Goal: Information Seeking & Learning: Learn about a topic

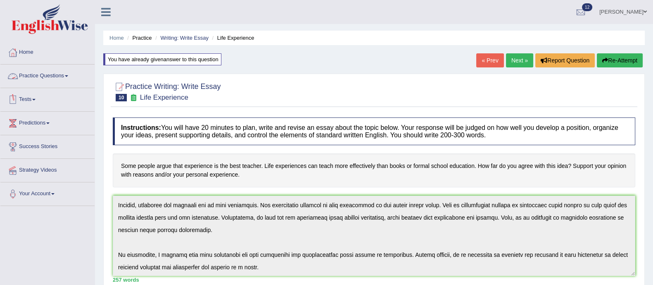
click at [33, 74] on link "Practice Questions" at bounding box center [47, 74] width 94 height 21
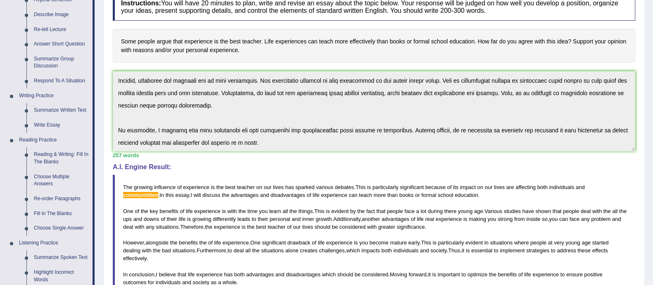
scroll to position [126, 0]
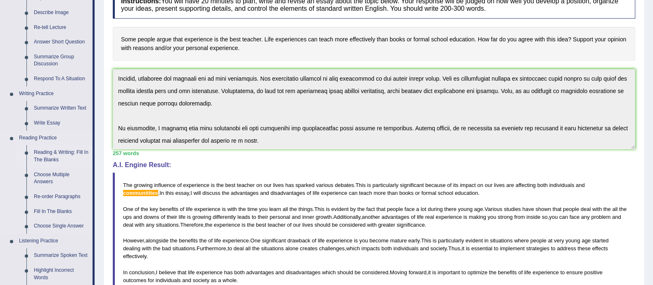
click at [48, 153] on link "Reading & Writing: Fill In The Blanks" at bounding box center [61, 156] width 62 height 22
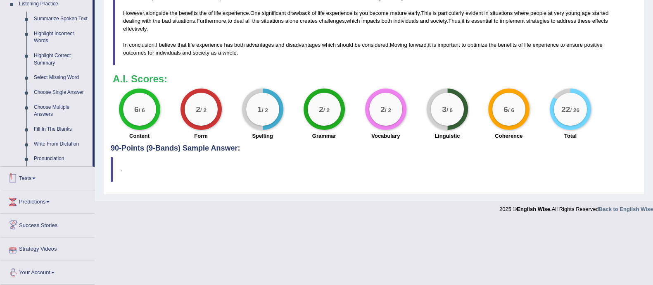
scroll to position [362, 0]
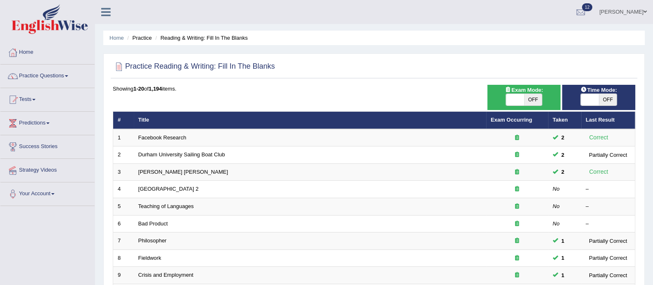
click at [531, 98] on span "OFF" at bounding box center [533, 100] width 18 height 12
checkbox input "true"
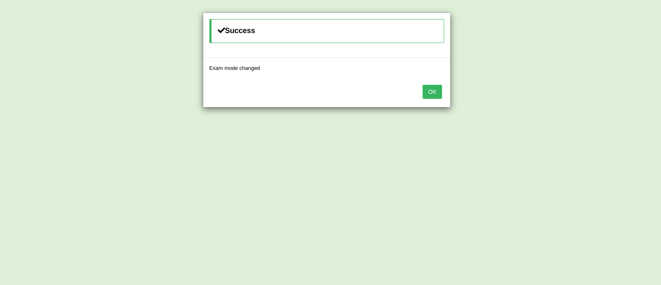
click at [436, 91] on button "OK" at bounding box center [432, 92] width 19 height 14
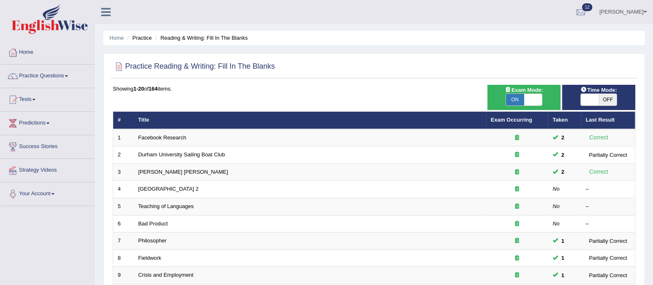
click at [604, 100] on span "OFF" at bounding box center [608, 100] width 18 height 12
checkbox input "true"
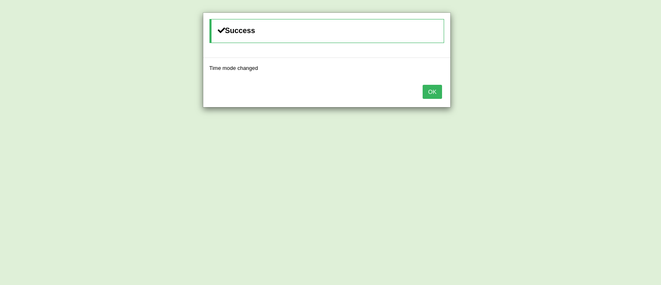
click at [436, 91] on button "OK" at bounding box center [432, 92] width 19 height 14
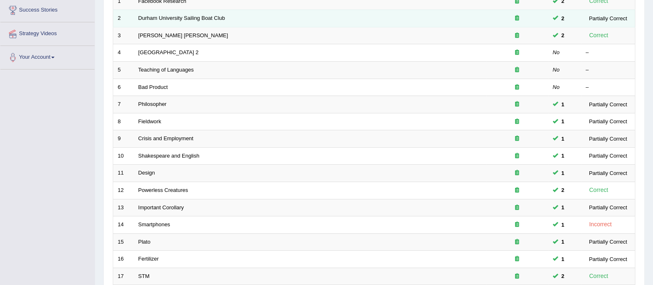
scroll to position [260, 0]
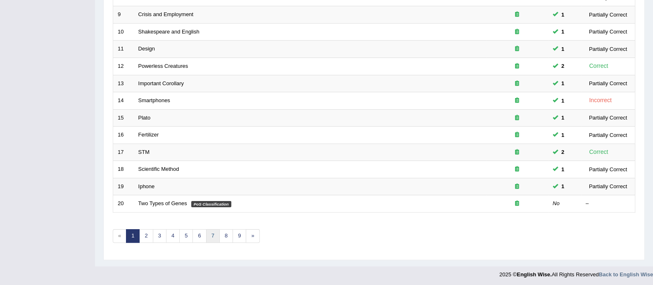
click at [209, 236] on link "7" at bounding box center [213, 236] width 14 height 14
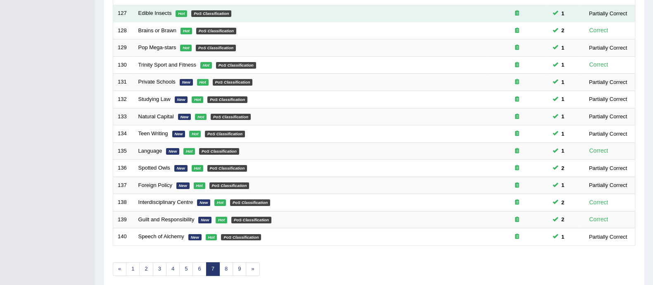
scroll to position [260, 0]
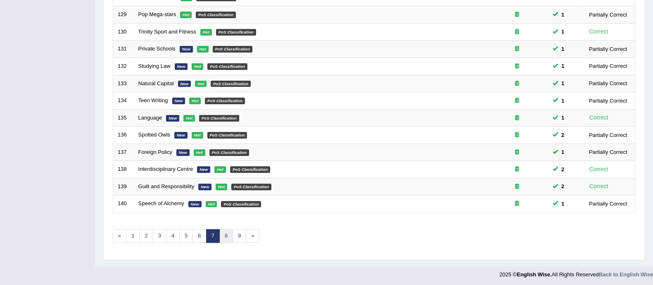
click at [228, 235] on link "8" at bounding box center [226, 236] width 14 height 14
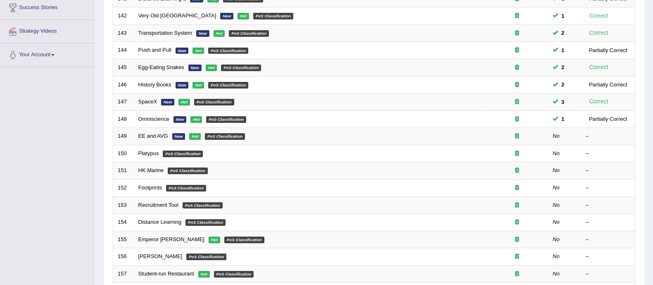
scroll to position [122, 0]
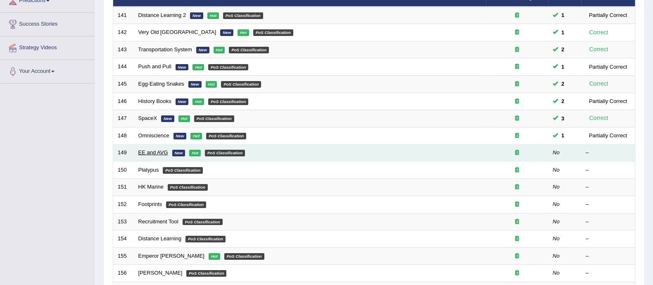
click at [147, 152] on link "EE and AVG" at bounding box center [153, 152] width 30 height 6
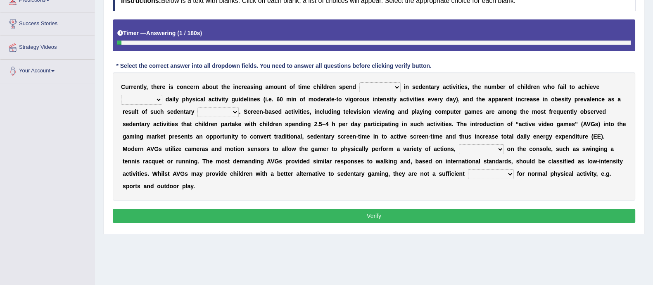
scroll to position [128, 0]
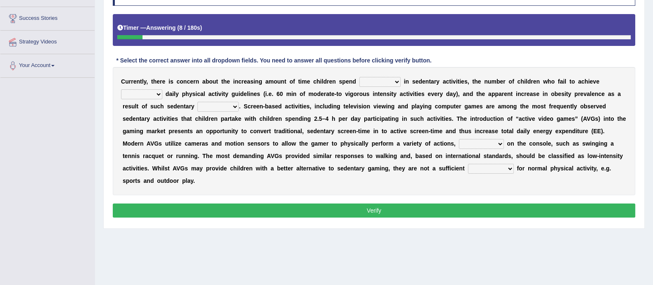
click at [374, 83] on select "enamored employed enclosed engaged" at bounding box center [380, 82] width 41 height 10
select select "engaged"
click at [360, 77] on select "enamored employed enclosed engaged" at bounding box center [380, 82] width 41 height 10
click at [152, 91] on select "minimized minimum minute minginess" at bounding box center [141, 94] width 41 height 10
select select "minimum"
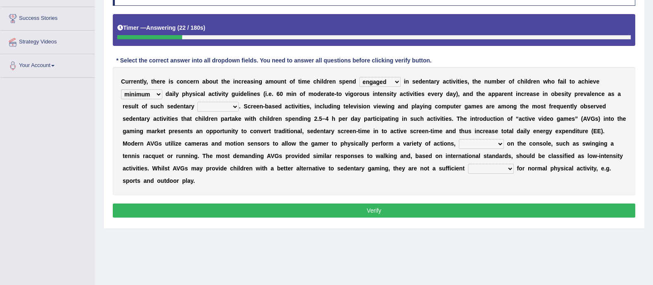
click at [121, 89] on select "minimized minimum minute minginess" at bounding box center [141, 94] width 41 height 10
click at [227, 108] on select "benefits benefactor behavior besides" at bounding box center [218, 107] width 41 height 10
select select "behavior"
click at [198, 102] on select "benefits benefactor behavior besides" at bounding box center [218, 107] width 41 height 10
click at [479, 144] on select "framed dependent absolutely materialized" at bounding box center [481, 144] width 45 height 10
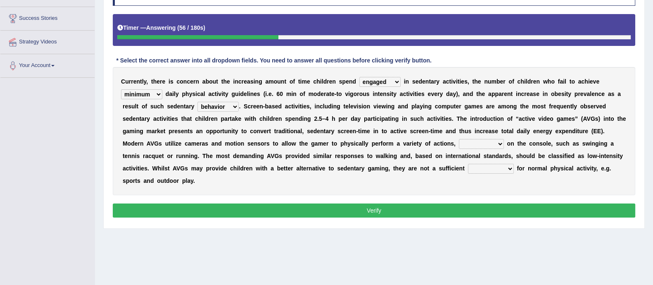
select select "dependent"
click at [459, 139] on select "framed dependent absolutely materialized" at bounding box center [481, 144] width 45 height 10
click at [489, 168] on select "replaces replaced replacement replacing" at bounding box center [491, 169] width 46 height 10
select select "replacement"
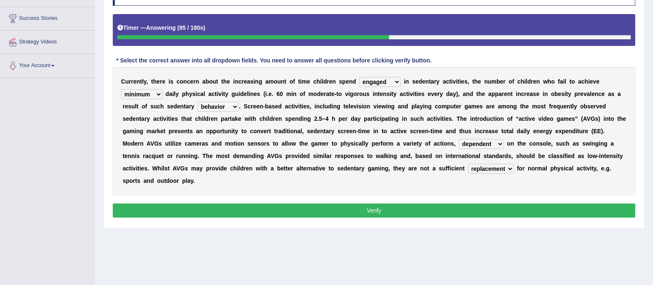
click at [468, 164] on select "replaces replaced replacement replacing" at bounding box center [491, 169] width 46 height 10
click at [483, 216] on button "Verify" at bounding box center [374, 210] width 523 height 14
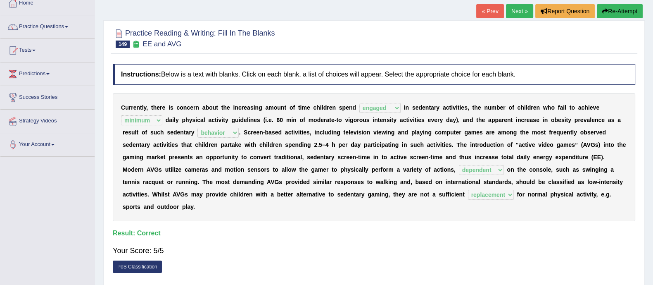
scroll to position [0, 0]
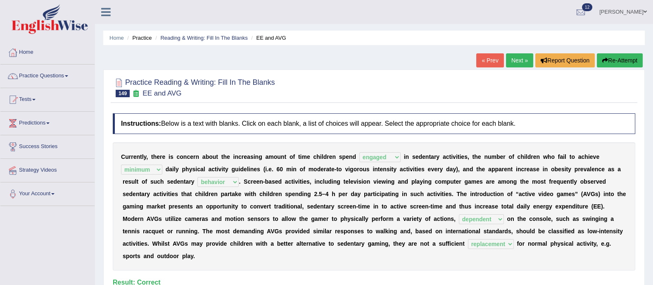
click at [520, 56] on link "Next »" at bounding box center [519, 60] width 27 height 14
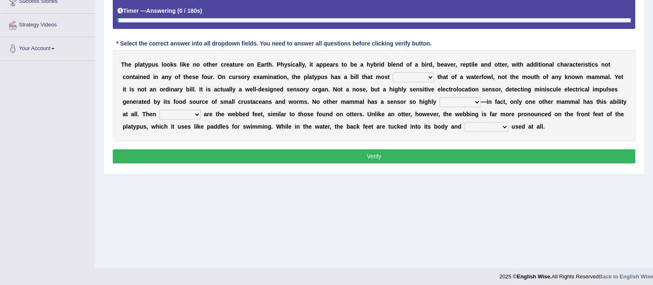
scroll to position [145, 0]
click at [415, 79] on select "say looks resembles likely" at bounding box center [413, 77] width 41 height 10
select select "likely"
click at [393, 72] on select "say looks resembles likely" at bounding box center [413, 77] width 41 height 10
click at [473, 102] on select "installed developed pervasive dependent" at bounding box center [460, 102] width 41 height 10
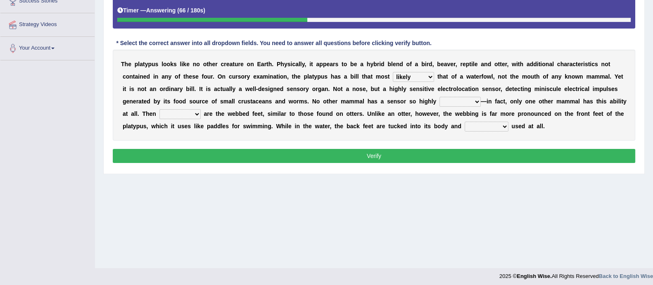
select select "developed"
click at [440, 97] on select "installed developed pervasive dependent" at bounding box center [460, 102] width 41 height 10
click at [174, 111] on select "so as their there" at bounding box center [180, 114] width 41 height 10
click at [160, 109] on select "so as their there" at bounding box center [180, 114] width 41 height 10
click at [187, 108] on div "T h e p l a t y p u s l o o k s l i k e n o o t h e r c r e a t u r e o n E a r…" at bounding box center [374, 95] width 523 height 91
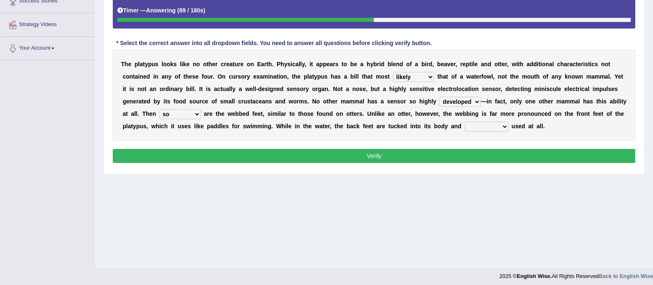
click at [187, 110] on select "so as their there" at bounding box center [180, 114] width 41 height 10
click at [160, 109] on select "so as their there" at bounding box center [180, 114] width 41 height 10
click at [174, 153] on button "Verify" at bounding box center [374, 156] width 523 height 14
click at [184, 115] on select "so as their there" at bounding box center [180, 114] width 41 height 10
select select "there"
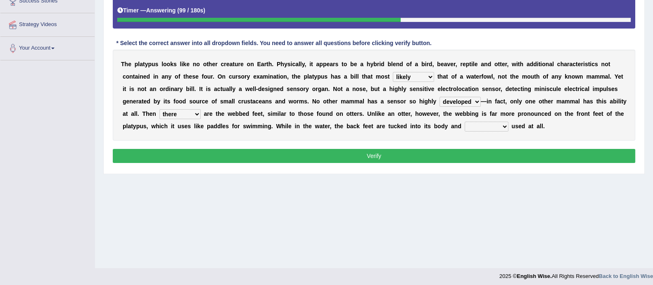
click at [160, 109] on select "so as their there" at bounding box center [180, 114] width 41 height 10
click at [491, 126] on select "purportedly hardly legged lagged" at bounding box center [487, 127] width 44 height 10
select select "hardly"
click at [465, 122] on select "purportedly hardly legged lagged" at bounding box center [487, 127] width 44 height 10
click at [463, 101] on select "installed developed pervasive dependent" at bounding box center [460, 102] width 41 height 10
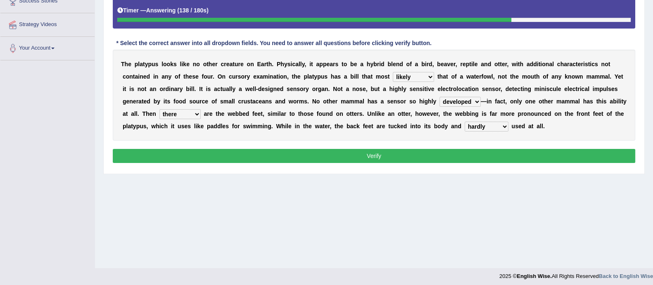
click at [463, 101] on select "installed developed pervasive dependent" at bounding box center [460, 102] width 41 height 10
click at [450, 156] on button "Verify" at bounding box center [374, 156] width 523 height 14
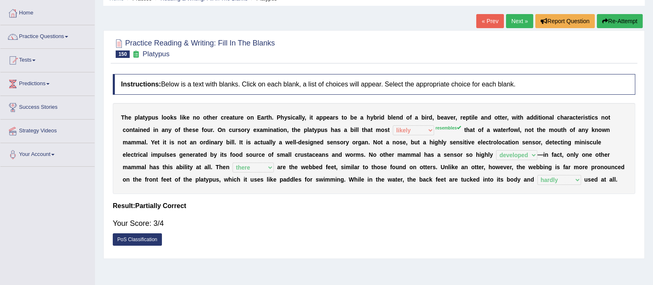
scroll to position [0, 0]
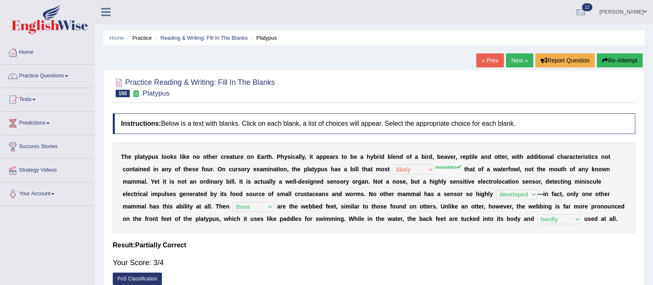
click at [518, 59] on link "Next »" at bounding box center [519, 60] width 27 height 14
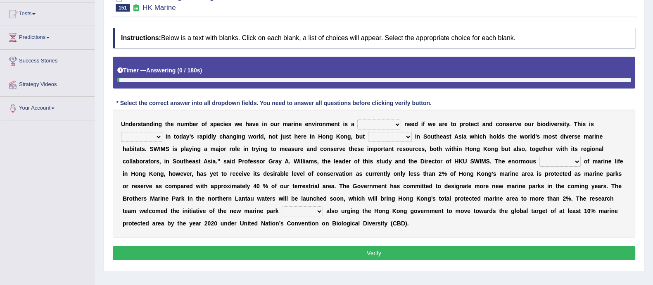
scroll to position [90, 0]
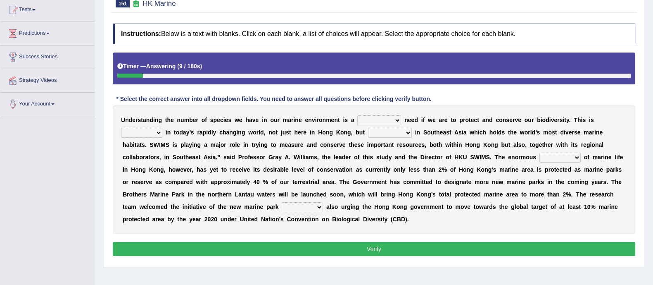
click at [387, 121] on select "supposed basic supposedly basically" at bounding box center [379, 120] width 44 height 10
select select "basic"
click at [357, 115] on select "supposed basic supposedly basically" at bounding box center [379, 120] width 44 height 10
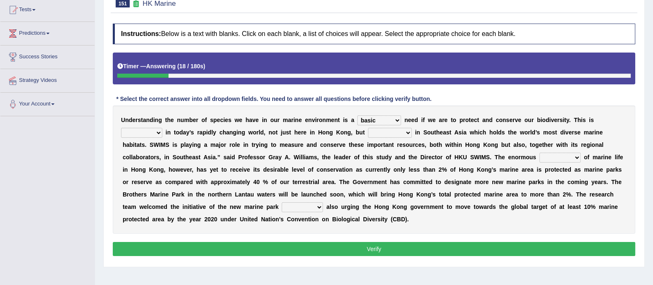
click at [150, 133] on select "primal real fatal vital" at bounding box center [141, 133] width 41 height 10
select select "fatal"
click at [121, 128] on select "primal real fatal vital" at bounding box center [141, 133] width 41 height 10
click at [385, 135] on select "forcefully unilaterally especially supposedly" at bounding box center [390, 133] width 44 height 10
select select "especially"
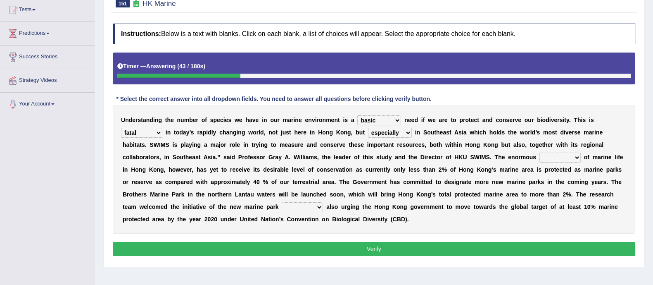
click at [368, 128] on select "forcefully unilaterally especially supposedly" at bounding box center [390, 133] width 44 height 10
click at [548, 157] on select "array shrine mess beseech" at bounding box center [560, 157] width 41 height 10
select select "array"
click at [540, 152] on select "array shrine mess beseech" at bounding box center [560, 157] width 41 height 10
click at [309, 207] on select "since there their while" at bounding box center [302, 207] width 41 height 10
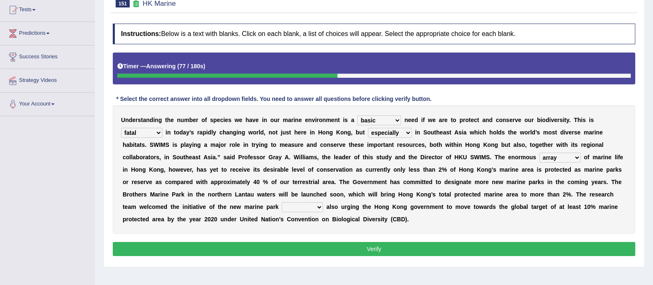
click at [309, 207] on select "since there their while" at bounding box center [302, 207] width 41 height 10
select select "there"
click at [282, 202] on select "since there their while" at bounding box center [302, 207] width 41 height 10
click at [305, 243] on button "Verify" at bounding box center [374, 249] width 523 height 14
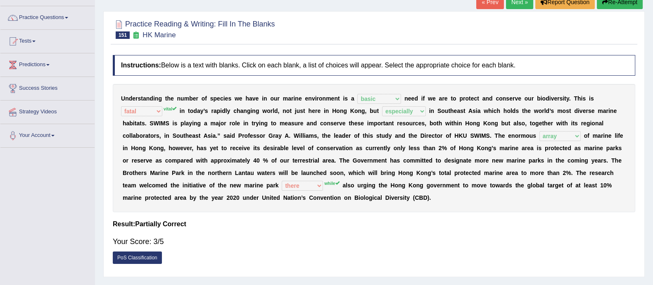
scroll to position [62, 0]
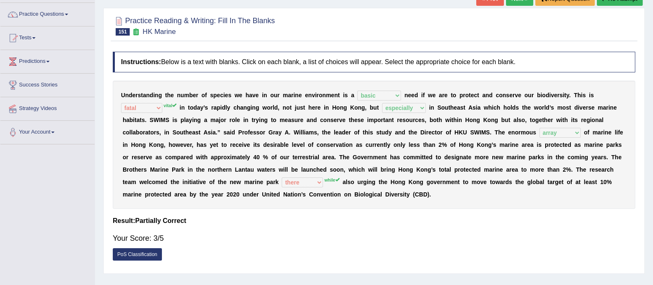
click at [305, 243] on div "Your Score: 3/5" at bounding box center [374, 238] width 523 height 20
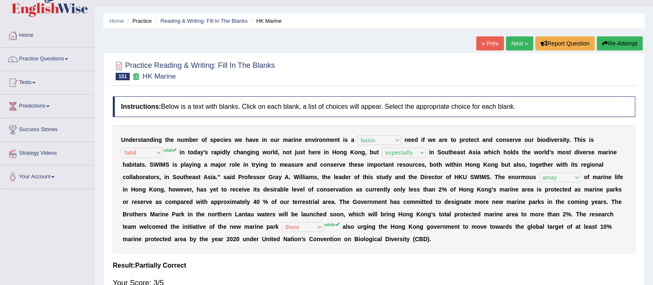
click at [605, 43] on icon "button" at bounding box center [606, 44] width 6 height 6
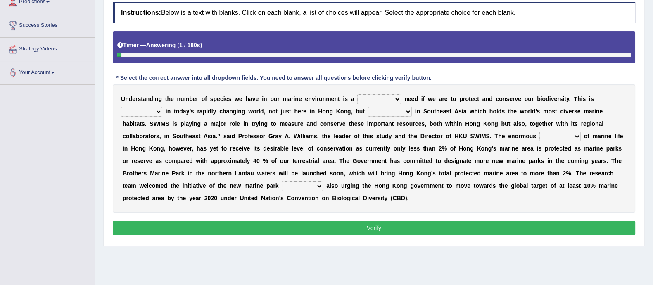
scroll to position [122, 0]
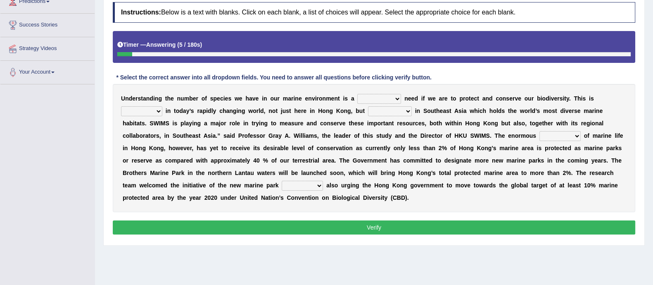
click at [373, 94] on select "supposed basic supposedly basically" at bounding box center [379, 99] width 44 height 10
select select "basic"
click at [357, 94] on select "supposed basic supposedly basically" at bounding box center [379, 99] width 44 height 10
click at [125, 108] on select "primal real fatal vital" at bounding box center [141, 111] width 41 height 10
select select "vital"
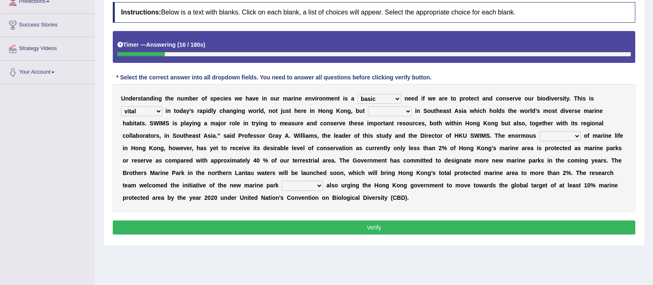
click at [121, 106] on select "primal real fatal vital" at bounding box center [141, 111] width 41 height 10
click at [397, 110] on select "forcefully unilaterally especially supposedly" at bounding box center [390, 111] width 44 height 10
select select "especially"
click at [368, 106] on select "forcefully unilaterally especially supposedly" at bounding box center [390, 111] width 44 height 10
click at [565, 135] on select "array shrine mess beseech" at bounding box center [560, 136] width 41 height 10
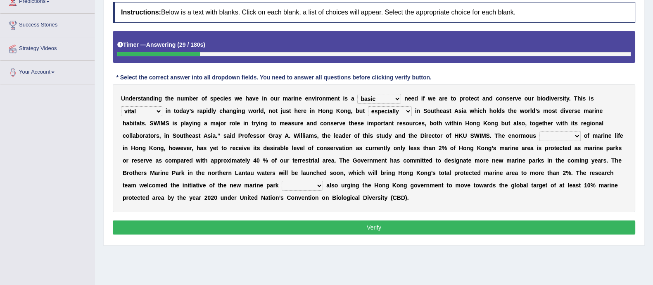
select select "array"
click at [540, 131] on select "array shrine mess beseech" at bounding box center [560, 136] width 41 height 10
click at [301, 181] on select "since there their while" at bounding box center [302, 186] width 41 height 10
select select "while"
click at [282, 181] on select "since there their while" at bounding box center [302, 186] width 41 height 10
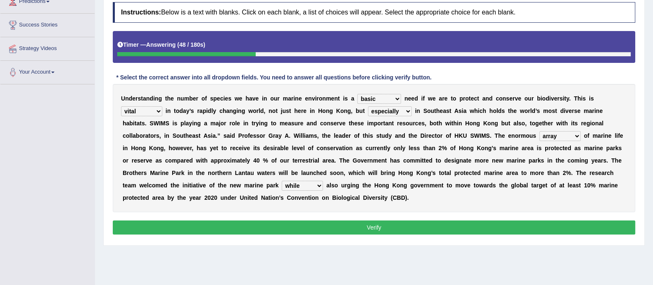
click at [318, 229] on button "Verify" at bounding box center [374, 227] width 523 height 14
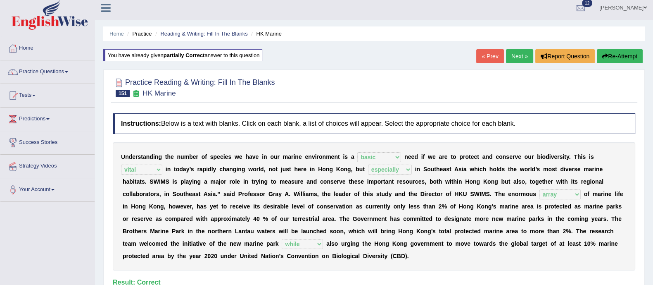
scroll to position [3, 0]
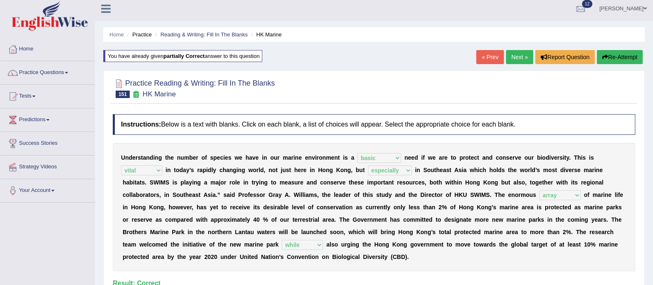
click at [515, 57] on link "Next »" at bounding box center [519, 57] width 27 height 14
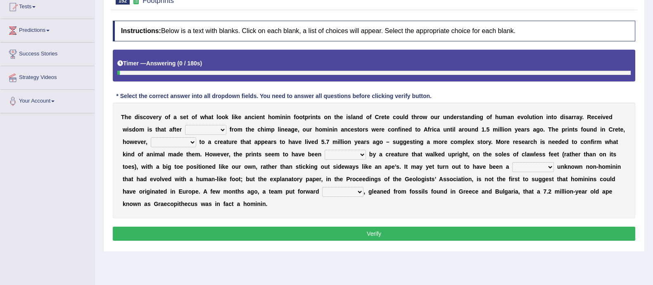
scroll to position [94, 0]
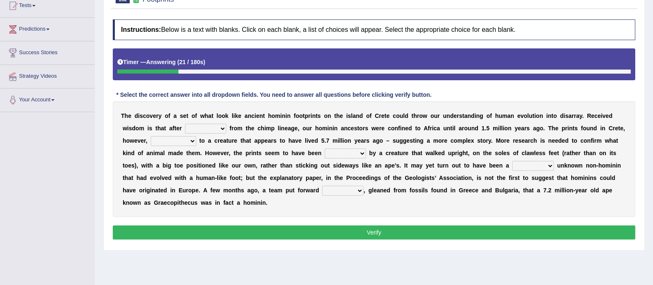
click at [219, 129] on select "spat splat spitting splitting" at bounding box center [205, 129] width 41 height 10
select select "splitting"
click at [185, 124] on select "spat splat spitting splitting" at bounding box center [205, 129] width 41 height 10
click at [157, 143] on select "formed barraged belonged transfigured" at bounding box center [173, 141] width 45 height 10
select select "belonged"
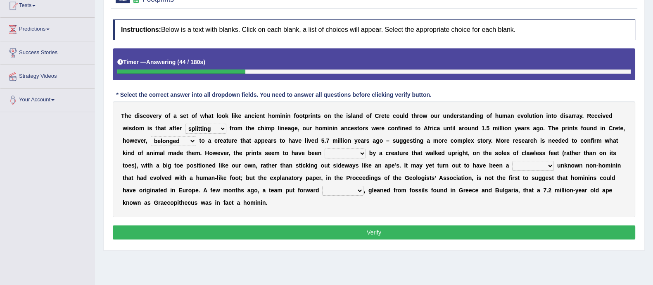
click at [151, 136] on select "formed barraged belonged transfigured" at bounding box center [173, 141] width 45 height 10
click at [336, 155] on select "made laid curated sponsored" at bounding box center [345, 153] width 41 height 10
select select "made"
click at [325, 148] on select "made laid curated sponsored" at bounding box center [345, 153] width 41 height 10
click at [533, 164] on select "famously wittingly previously hopelessly" at bounding box center [533, 166] width 42 height 10
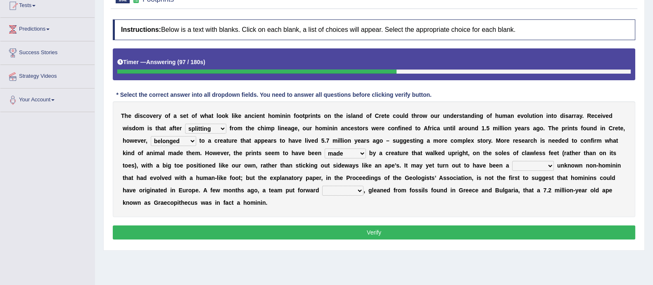
select select "wittingly"
click at [512, 161] on select "famously wittingly previously hopelessly" at bounding box center [533, 166] width 42 height 10
click at [345, 186] on select "step circle proposal evidence" at bounding box center [342, 191] width 41 height 10
select select "step"
click at [322, 186] on select "step circle proposal evidence" at bounding box center [342, 191] width 41 height 10
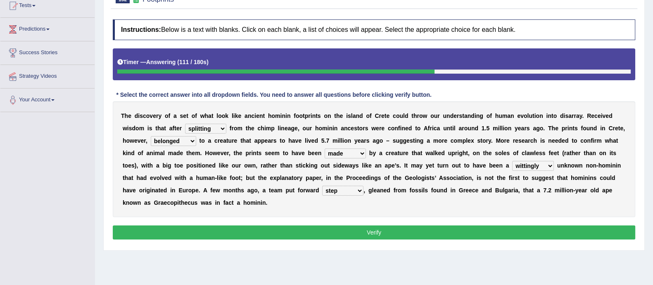
click at [334, 232] on button "Verify" at bounding box center [374, 232] width 523 height 14
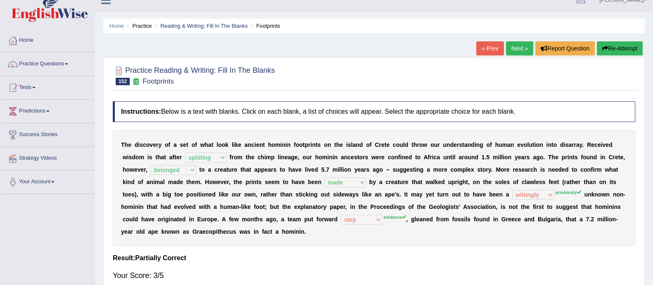
scroll to position [0, 0]
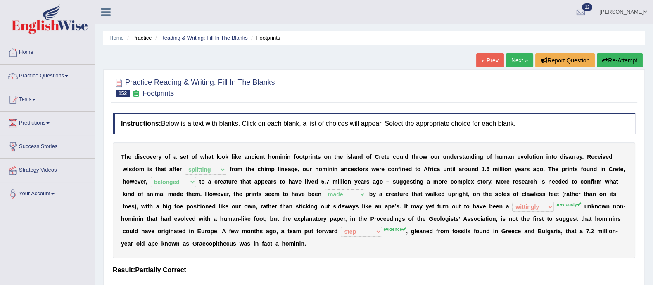
click at [614, 55] on button "Re-Attempt" at bounding box center [620, 60] width 46 height 14
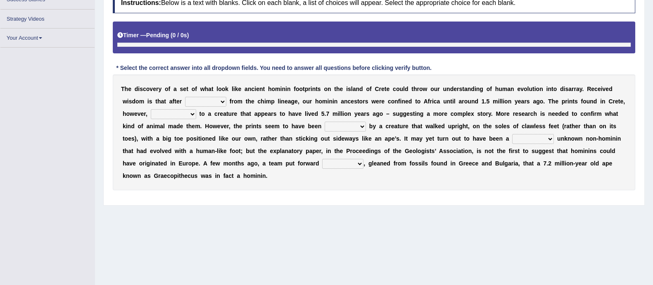
scroll to position [147, 0]
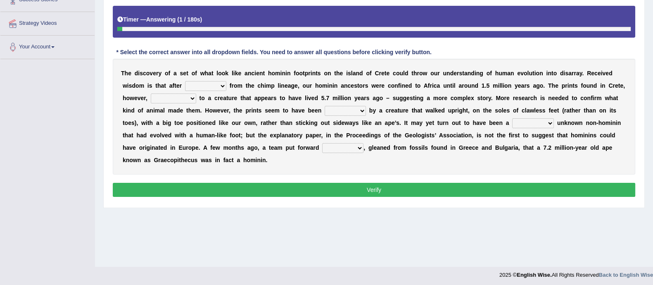
click at [207, 84] on select "spat splat spitting splitting" at bounding box center [205, 86] width 41 height 10
select select "splitting"
click at [185, 81] on select "spat splat spitting splitting" at bounding box center [205, 86] width 41 height 10
click at [174, 94] on select "formed barraged belonged transfigured" at bounding box center [173, 98] width 45 height 10
select select "belonged"
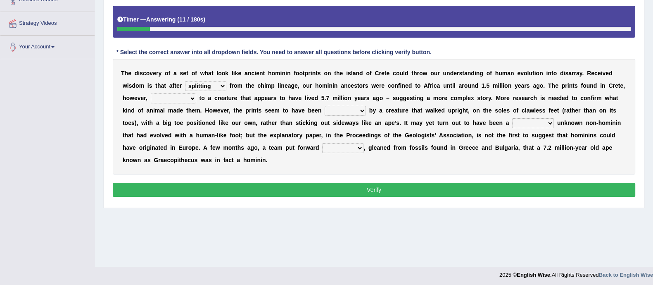
click at [151, 93] on select "formed barraged belonged transfigured" at bounding box center [173, 98] width 45 height 10
click at [344, 106] on select "made laid curated sponsored" at bounding box center [345, 111] width 41 height 10
select select "made"
click at [325, 106] on select "made laid curated sponsored" at bounding box center [345, 111] width 41 height 10
click at [533, 118] on select "famously wittingly previously hopelessly" at bounding box center [533, 123] width 42 height 10
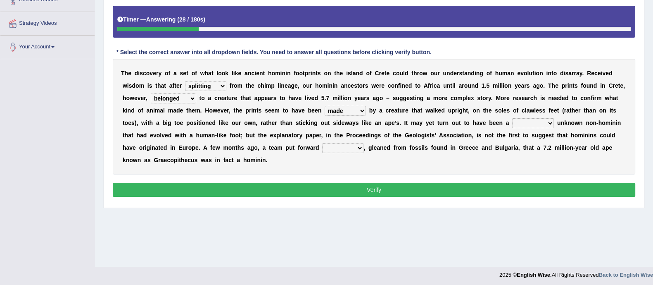
select select "previously"
click at [512, 118] on select "famously wittingly previously hopelessly" at bounding box center [533, 123] width 42 height 10
click at [351, 148] on select "step circle proposal evidence" at bounding box center [342, 148] width 41 height 10
select select "evidence"
click at [322, 143] on select "step circle proposal evidence" at bounding box center [342, 148] width 41 height 10
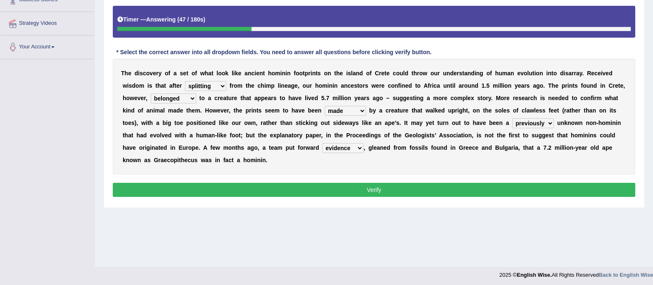
click at [350, 193] on button "Verify" at bounding box center [374, 190] width 523 height 14
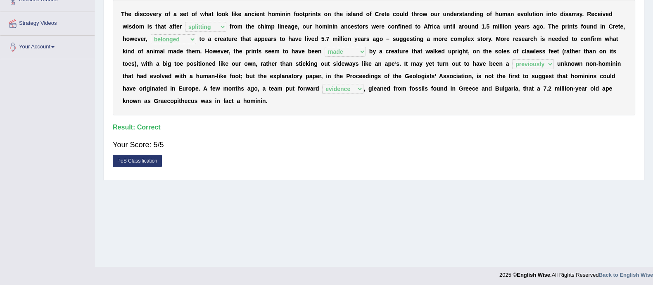
scroll to position [0, 0]
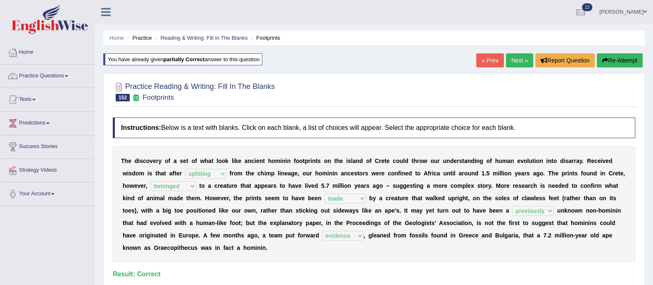
click at [515, 63] on link "Next »" at bounding box center [519, 60] width 27 height 14
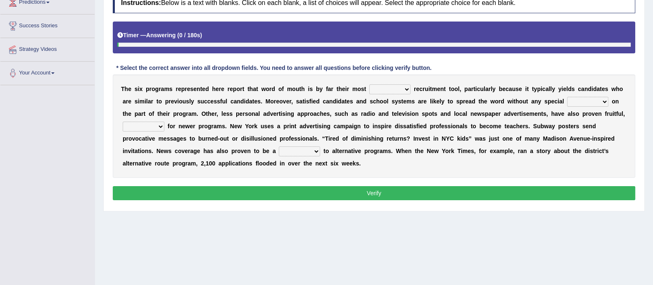
scroll to position [125, 0]
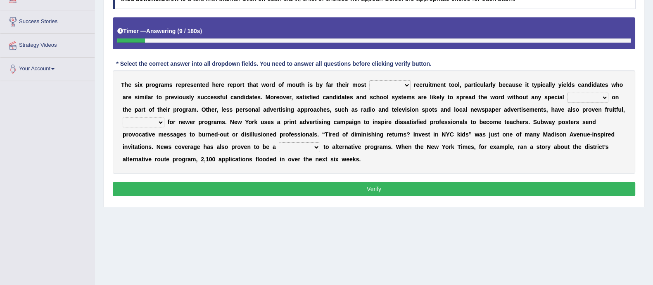
click at [401, 83] on select "affected forcible effective coherent" at bounding box center [389, 85] width 41 height 10
select select "effective"
click at [369, 80] on select "affected forcible effective coherent" at bounding box center [389, 85] width 41 height 10
click at [392, 86] on select "affected forcible effective coherent" at bounding box center [389, 85] width 41 height 10
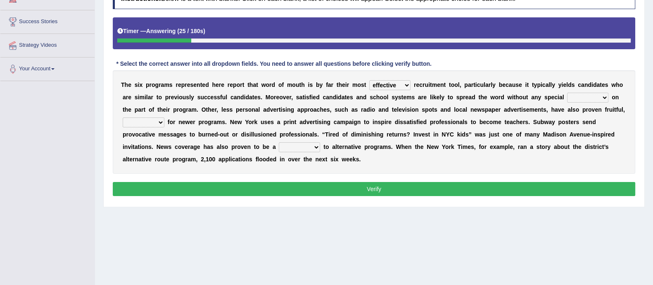
click at [586, 98] on select "logic effort validity force" at bounding box center [587, 98] width 41 height 10
select select "effort"
click at [567, 93] on select "logic effort validity force" at bounding box center [587, 98] width 41 height 10
click at [132, 125] on select "conclusive credibly irresistibly especially" at bounding box center [144, 122] width 42 height 10
select select "credibly"
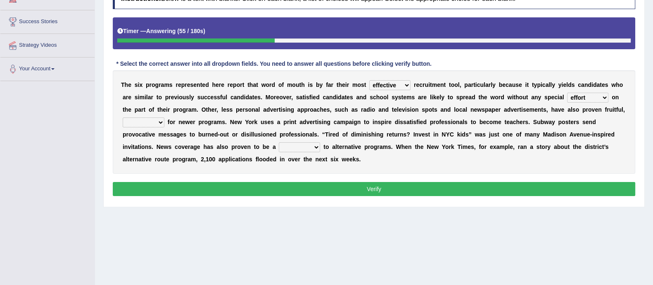
click at [123, 117] on select "conclusive credibly irresistibly especially" at bounding box center [144, 122] width 42 height 10
click at [291, 147] on select "boon gain luxury windfall" at bounding box center [299, 147] width 41 height 10
select select "boon"
click at [279, 142] on select "boon gain luxury windfall" at bounding box center [299, 147] width 41 height 10
click at [310, 189] on button "Verify" at bounding box center [374, 189] width 523 height 14
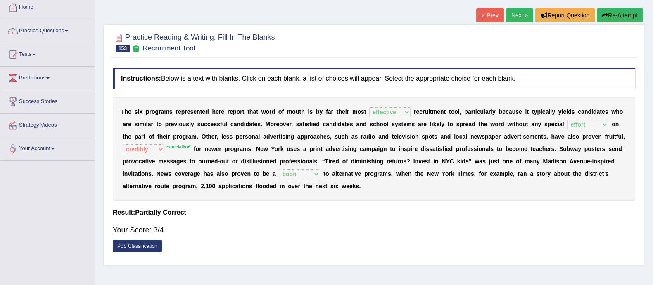
scroll to position [0, 0]
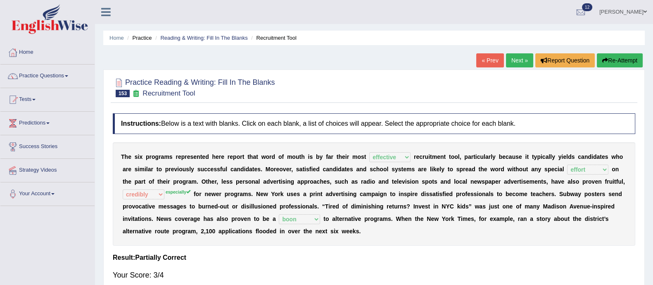
click at [509, 64] on link "Next »" at bounding box center [519, 60] width 27 height 14
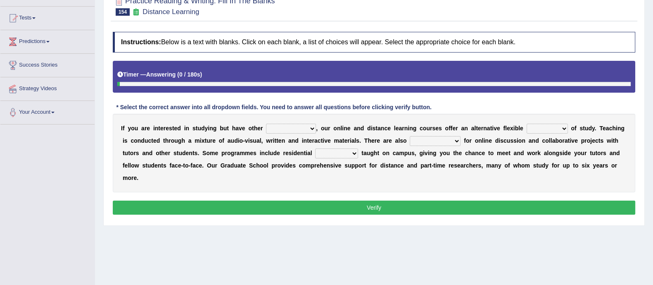
scroll to position [93, 0]
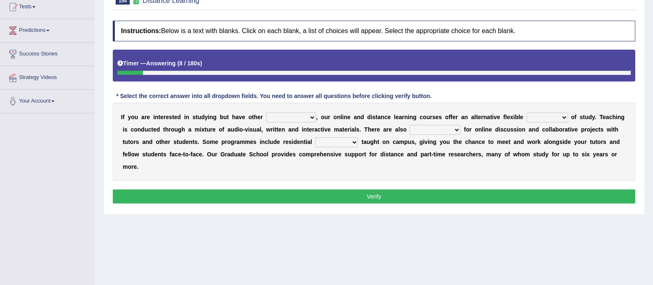
click at [292, 119] on select "inclinations presumptions commitments assumptions" at bounding box center [291, 117] width 50 height 10
select select "commitments"
click at [266, 112] on select "inclinations presumptions commitments assumptions" at bounding box center [291, 117] width 50 height 10
click at [555, 114] on select "partition plan mission mode" at bounding box center [547, 117] width 41 height 10
select select "plan"
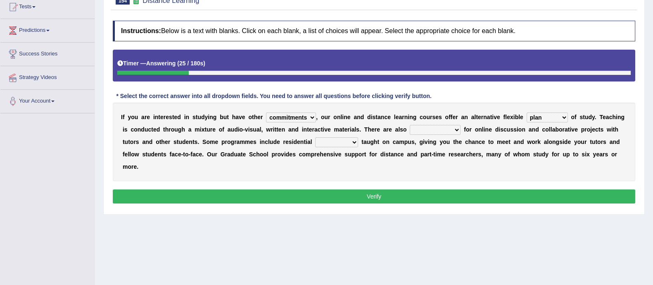
click at [527, 112] on select "partition plan mission mode" at bounding box center [547, 117] width 41 height 10
click at [428, 131] on select "opportunities occasions needs contingencies" at bounding box center [435, 130] width 51 height 10
select select "opportunities"
click at [410, 125] on select "opportunities occasions needs contingencies" at bounding box center [435, 130] width 51 height 10
click at [331, 143] on select "apartments modules techniques finesse" at bounding box center [336, 142] width 43 height 10
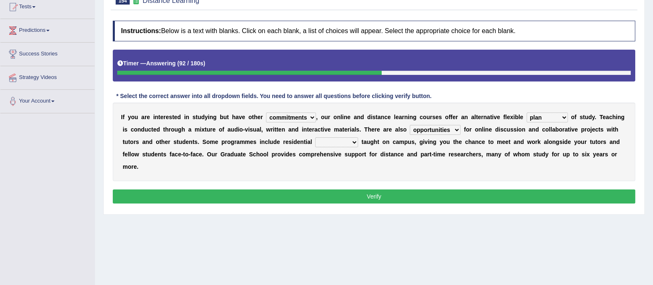
select select "techniques"
click at [315, 137] on select "apartments modules techniques finesse" at bounding box center [336, 142] width 43 height 10
click at [343, 197] on button "Verify" at bounding box center [374, 196] width 523 height 14
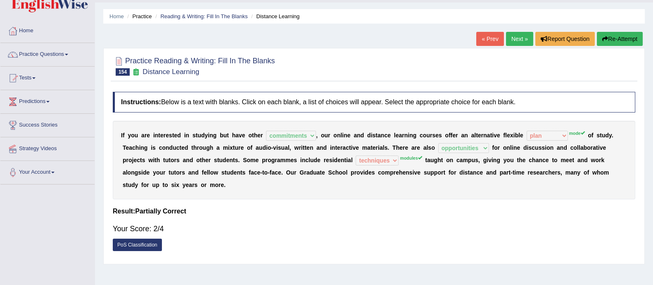
scroll to position [0, 0]
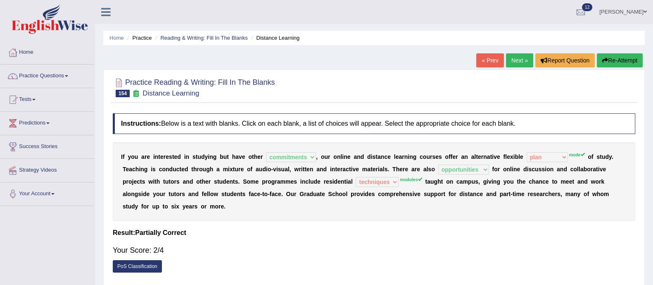
click at [619, 62] on button "Re-Attempt" at bounding box center [620, 60] width 46 height 14
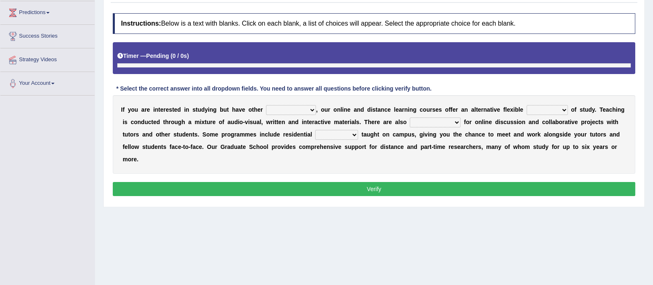
scroll to position [124, 0]
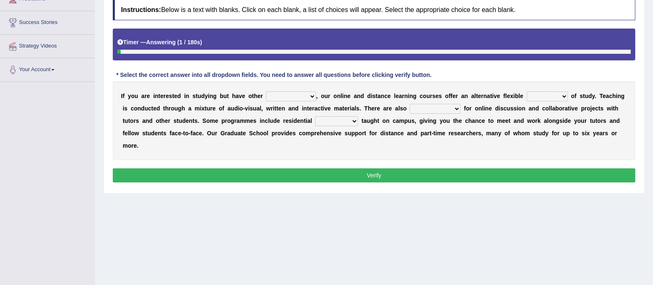
click at [292, 99] on select "inclinations presumptions commitments assumptions" at bounding box center [291, 96] width 50 height 10
select select "commitments"
click at [266, 91] on select "inclinations presumptions commitments assumptions" at bounding box center [291, 96] width 50 height 10
click at [554, 99] on select "partition plan mission mode" at bounding box center [547, 96] width 41 height 10
select select "mode"
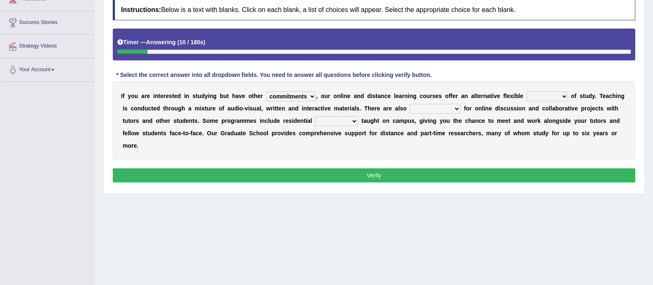
click at [527, 91] on select "partition plan mission mode" at bounding box center [547, 96] width 41 height 10
click at [419, 108] on select "opportunities occasions needs contingencies" at bounding box center [435, 109] width 51 height 10
select select "opportunities"
click at [410, 104] on select "opportunities occasions needs contingencies" at bounding box center [435, 109] width 51 height 10
click at [331, 124] on select "apartments modules techniques finesse" at bounding box center [336, 121] width 43 height 10
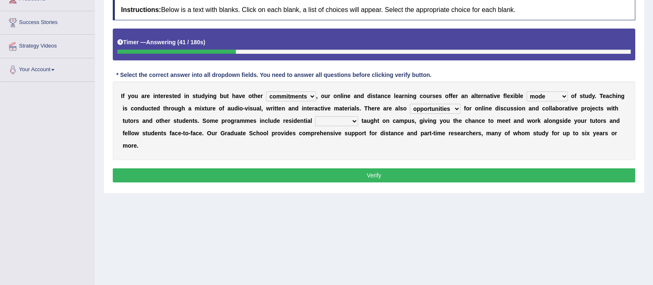
select select "modules"
click at [315, 116] on select "apartments modules techniques finesse" at bounding box center [336, 121] width 43 height 10
click at [349, 172] on button "Verify" at bounding box center [374, 175] width 523 height 14
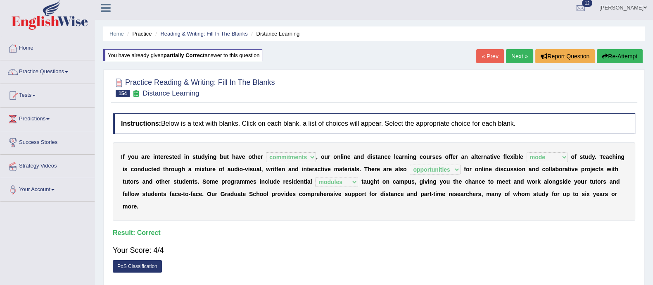
scroll to position [0, 0]
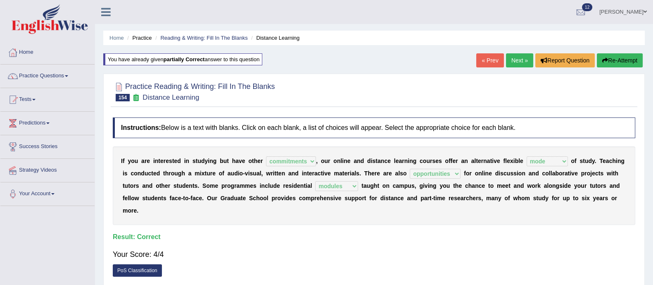
click at [512, 61] on link "Next »" at bounding box center [519, 60] width 27 height 14
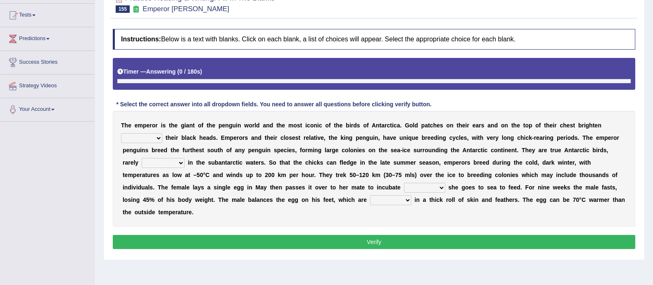
scroll to position [96, 0]
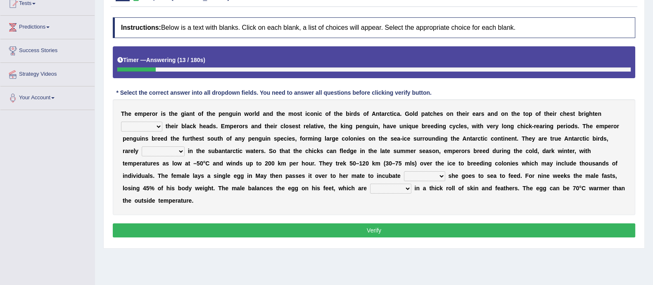
click at [139, 127] on select "down glow up on" at bounding box center [141, 127] width 41 height 10
select select "up"
click at [121, 122] on select "down glow up on" at bounding box center [141, 127] width 41 height 10
click at [150, 155] on select "swim seen submerged floating" at bounding box center [163, 151] width 43 height 10
select select "seen"
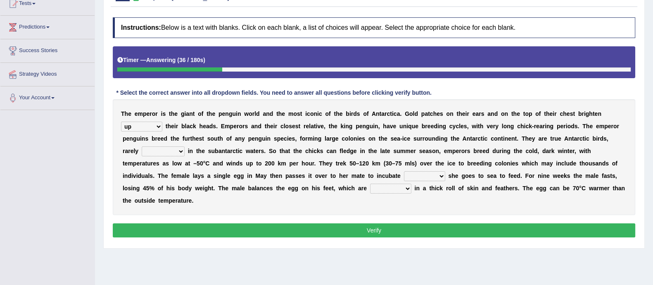
click at [142, 146] on select "swim seen submerged floating" at bounding box center [163, 151] width 43 height 10
click at [404, 176] on select "whilst rather however though" at bounding box center [424, 176] width 41 height 10
select select "however"
click at [404, 171] on select "whilst rather however though" at bounding box center [424, 176] width 41 height 10
click at [370, 189] on select "powered caved carved covered" at bounding box center [390, 188] width 41 height 10
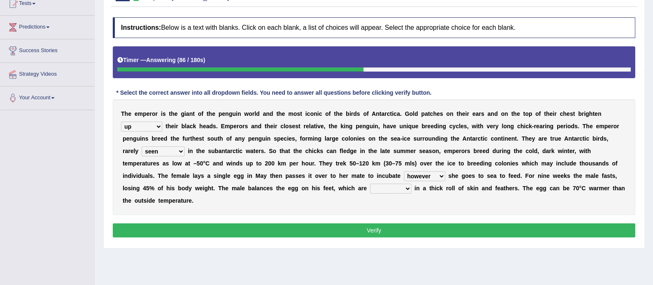
select select "covered"
click at [370, 183] on select "powered caved carved covered" at bounding box center [390, 188] width 41 height 10
click at [332, 230] on button "Verify" at bounding box center [374, 230] width 523 height 14
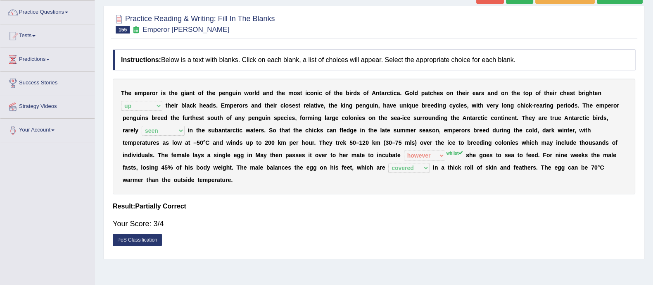
scroll to position [55, 0]
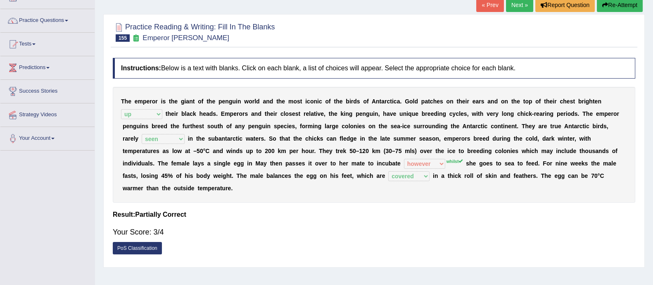
click at [520, 6] on link "Next »" at bounding box center [519, 5] width 27 height 14
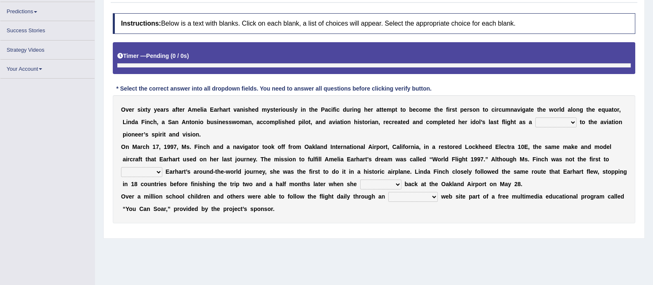
scroll to position [105, 0]
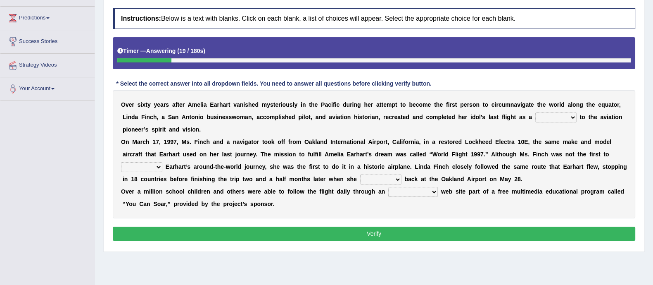
click at [568, 112] on select "taunt delay tribute sample" at bounding box center [556, 117] width 41 height 10
select select "tribute"
click at [536, 112] on select "taunt delay tribute sample" at bounding box center [556, 117] width 41 height 10
click at [152, 163] on select "hear qualify sabotage attempt" at bounding box center [141, 167] width 41 height 10
select select "attempt"
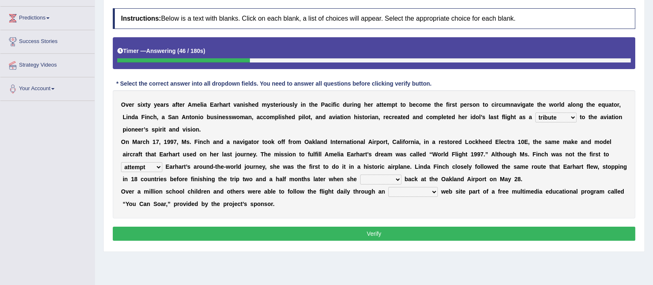
click at [121, 162] on select "hear qualify sabotage attempt" at bounding box center [141, 167] width 41 height 10
click at [143, 170] on select "hear qualify sabotage attempt" at bounding box center [141, 167] width 41 height 10
click at [370, 174] on select "sailed landed walked looked" at bounding box center [380, 179] width 41 height 10
select select "landed"
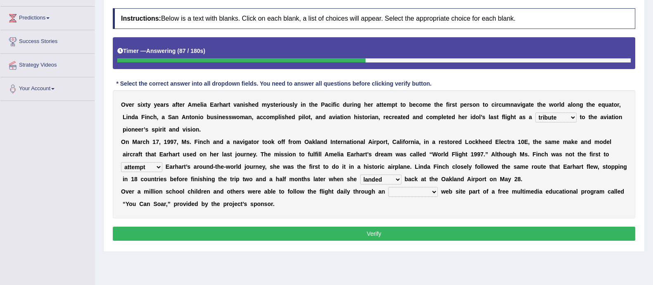
click at [360, 174] on select "sailed landed walked looked" at bounding box center [380, 179] width 41 height 10
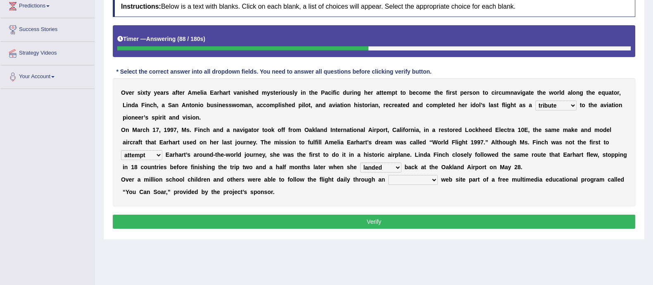
scroll to position [120, 0]
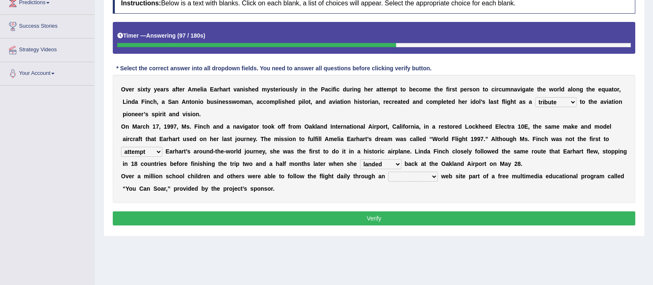
click at [412, 179] on select "simple superior unresponsive interactive" at bounding box center [413, 177] width 50 height 10
select select "interactive"
click at [388, 172] on select "simple superior unresponsive interactive" at bounding box center [413, 177] width 50 height 10
click at [416, 220] on button "Verify" at bounding box center [374, 218] width 523 height 14
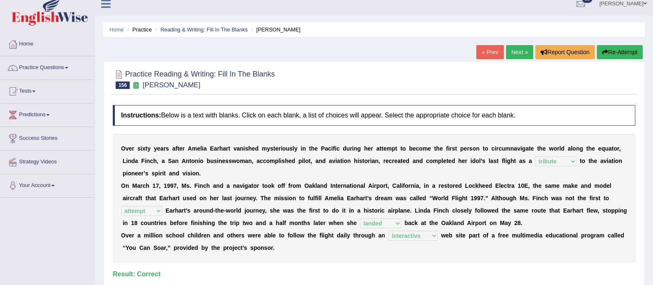
scroll to position [0, 0]
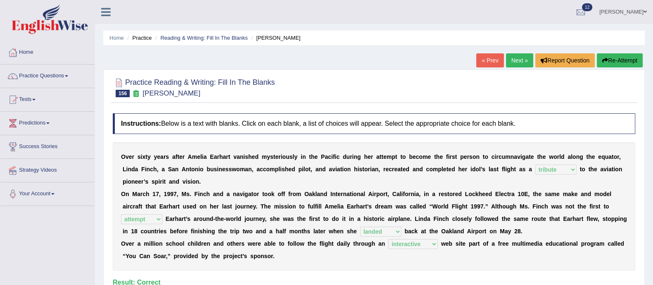
click at [515, 55] on link "Next »" at bounding box center [519, 60] width 27 height 14
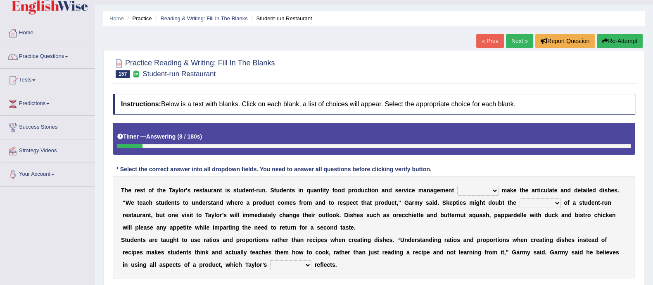
scroll to position [19, 0]
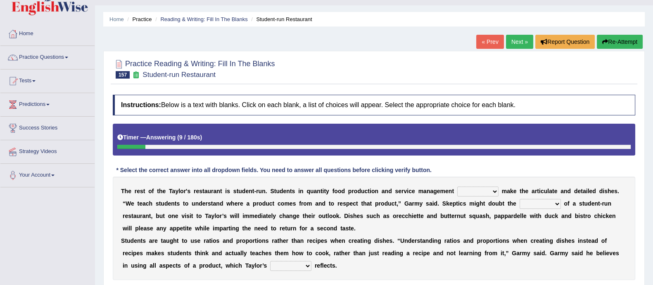
click at [622, 41] on button "Re-Attempt" at bounding box center [620, 42] width 46 height 14
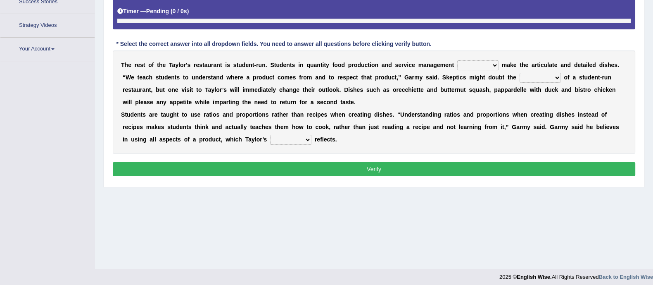
scroll to position [149, 0]
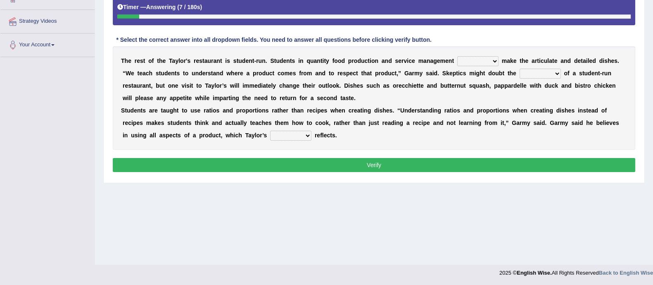
click at [468, 58] on select "issues handling classes decisions" at bounding box center [477, 61] width 41 height 10
select select "handling"
click at [457, 56] on select "issues handling classes decisions" at bounding box center [477, 61] width 41 height 10
click at [547, 73] on select "sanctity quality frailty futility" at bounding box center [540, 74] width 41 height 10
select select "quality"
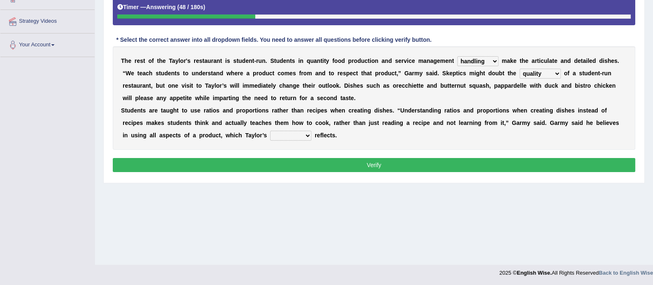
click at [520, 69] on select "sanctity quality frailty futility" at bounding box center [540, 74] width 41 height 10
click at [284, 135] on select "course opinion mirror menu" at bounding box center [290, 136] width 41 height 10
select select "menu"
click at [270, 131] on select "course opinion mirror menu" at bounding box center [290, 136] width 41 height 10
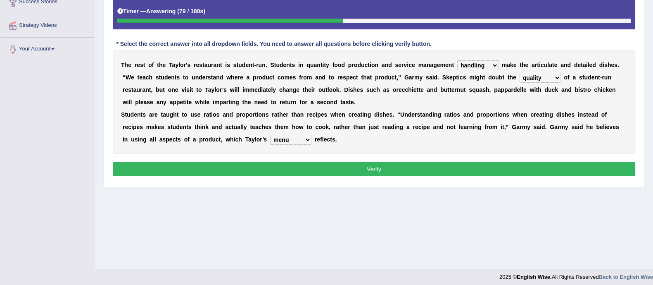
scroll to position [145, 0]
click at [470, 67] on select "issues handling classes decisions" at bounding box center [477, 65] width 41 height 10
click at [440, 163] on button "Verify" at bounding box center [374, 169] width 523 height 14
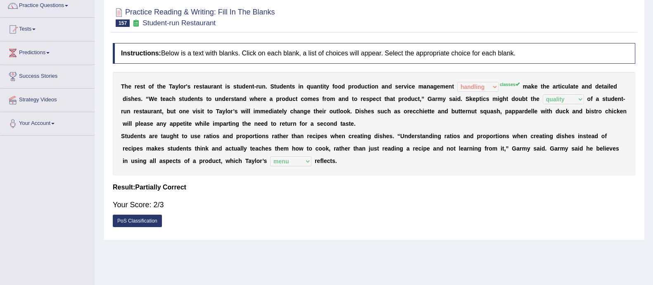
scroll to position [0, 0]
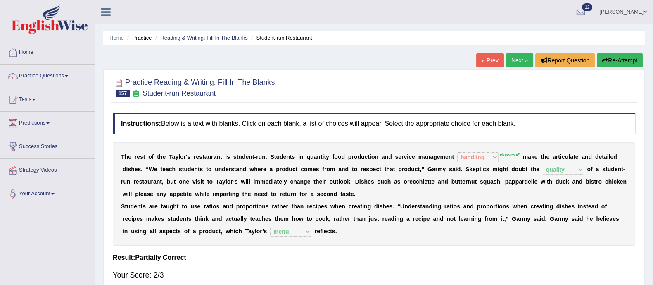
click at [512, 64] on link "Next »" at bounding box center [519, 60] width 27 height 14
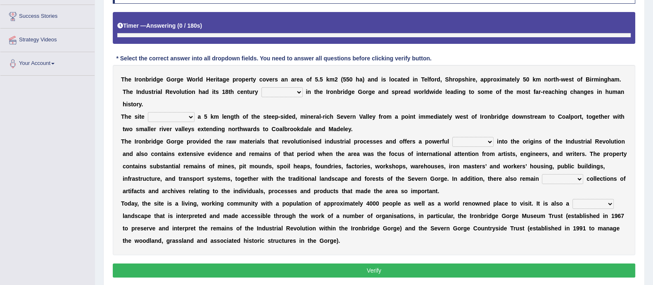
scroll to position [148, 0]
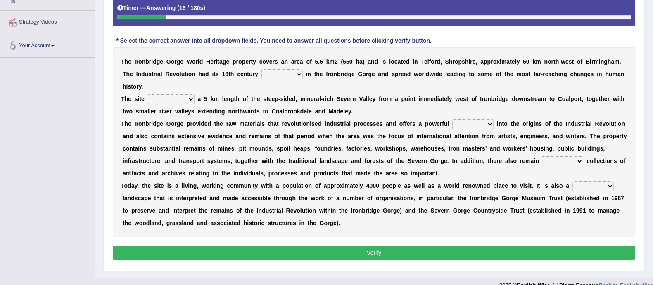
click at [279, 75] on select "reason silk roots wishes" at bounding box center [282, 74] width 41 height 10
select select "roots"
click at [262, 69] on select "reason silk roots wishes" at bounding box center [282, 74] width 41 height 10
click at [184, 98] on select "incorporates assigns gets corporate" at bounding box center [171, 99] width 47 height 10
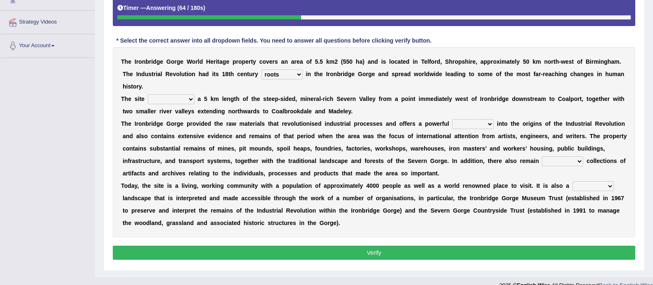
select select "gets"
click at [148, 94] on select "incorporates assigns gets corporate" at bounding box center [171, 99] width 47 height 10
click at [463, 122] on select "vision insight strike work" at bounding box center [473, 124] width 41 height 10
select select "vision"
click at [453, 119] on select "vision insight strike work" at bounding box center [473, 124] width 41 height 10
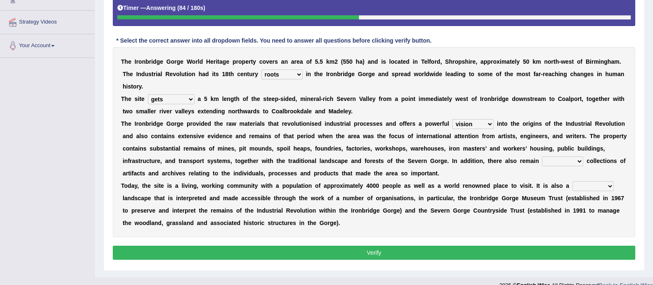
click at [472, 122] on select "vision insight strike work" at bounding box center [473, 124] width 41 height 10
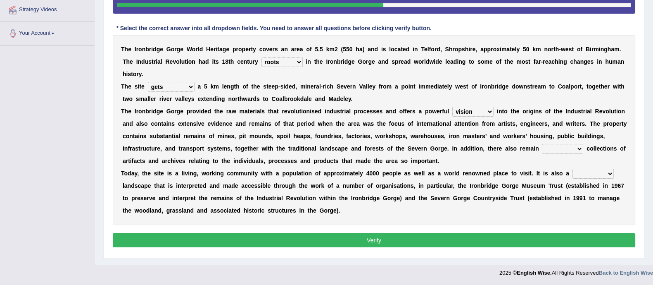
click at [567, 147] on select "extensive expensive external example" at bounding box center [562, 149] width 41 height 10
select select "expensive"
click at [542, 144] on select "extensive expensive external example" at bounding box center [562, 149] width 41 height 10
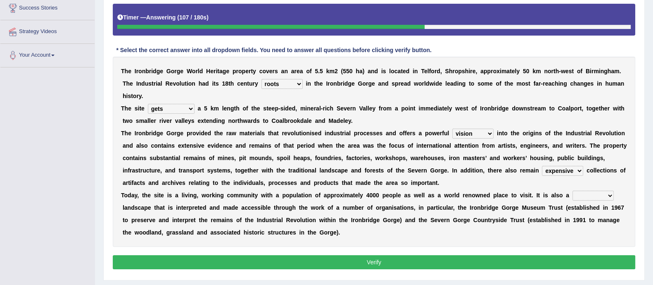
click at [595, 196] on select "backward step historical collect" at bounding box center [593, 196] width 41 height 10
select select "historical"
click at [573, 191] on select "backward step historical collect" at bounding box center [593, 196] width 41 height 10
click at [583, 261] on button "Verify" at bounding box center [374, 262] width 523 height 14
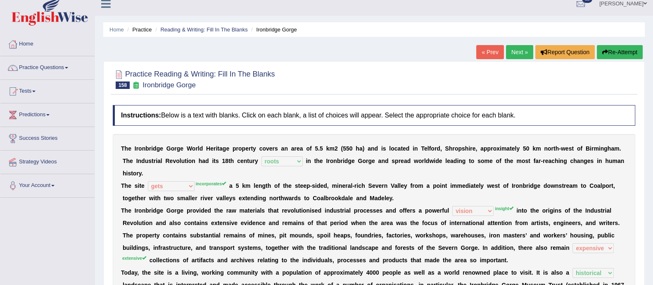
scroll to position [0, 0]
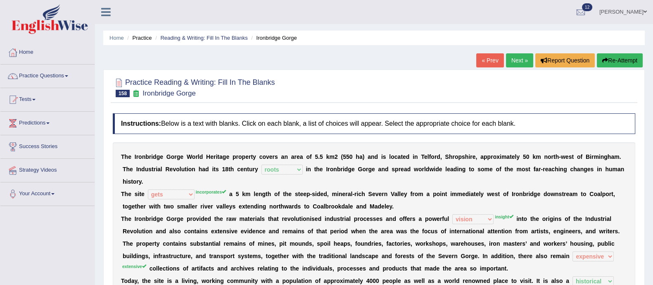
click at [516, 61] on link "Next »" at bounding box center [519, 60] width 27 height 14
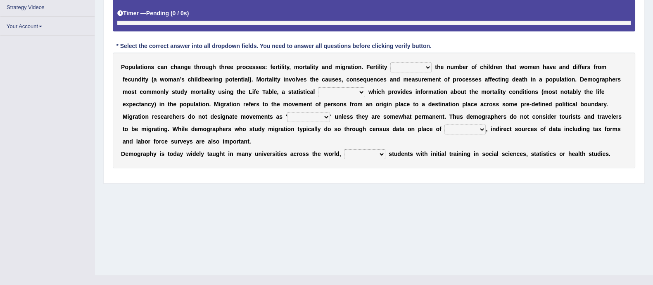
scroll to position [144, 0]
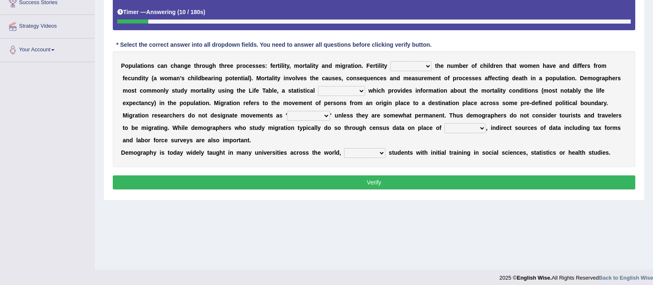
click at [417, 64] on select "invokes decides involves issues" at bounding box center [411, 66] width 41 height 10
select select "involves"
click at [391, 61] on select "invokes decides involves issues" at bounding box center [411, 66] width 41 height 10
click at [335, 90] on select "mathematics device subject theorem" at bounding box center [341, 91] width 47 height 10
select select "device"
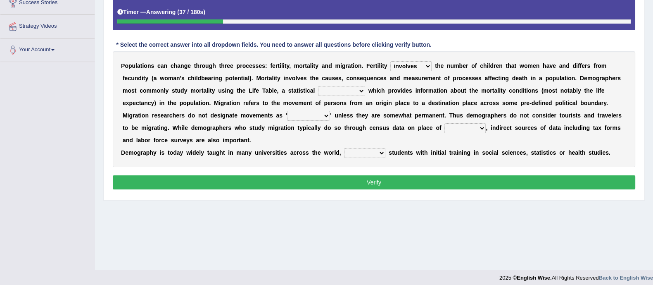
click at [318, 86] on select "mathematics device subject theorem" at bounding box center [341, 91] width 47 height 10
click at [317, 118] on select "relations functions migrations boundaries" at bounding box center [308, 116] width 43 height 10
select select "relations"
click at [287, 111] on select "relations functions migrations boundaries" at bounding box center [308, 116] width 43 height 10
click at [468, 129] on select "eat pray residence work" at bounding box center [465, 128] width 41 height 10
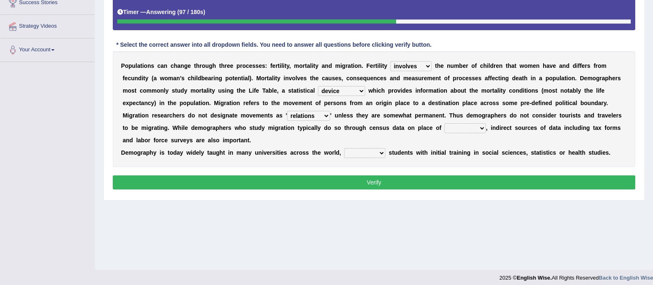
select select "residence"
click at [445, 123] on select "eat pray residence work" at bounding box center [465, 128] width 41 height 10
click at [368, 154] on select "rejecting consulting attracting conspiring" at bounding box center [364, 153] width 41 height 10
select select "attracting"
click at [344, 148] on select "rejecting consulting attracting conspiring" at bounding box center [364, 153] width 41 height 10
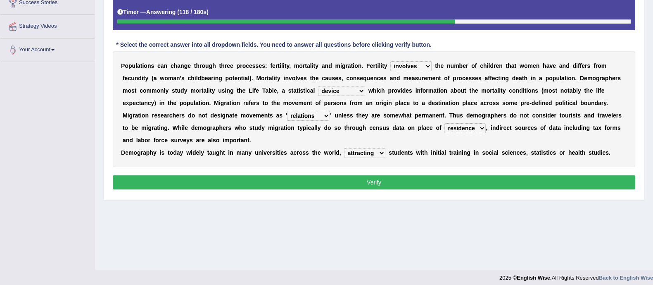
click at [363, 181] on button "Verify" at bounding box center [374, 182] width 523 height 14
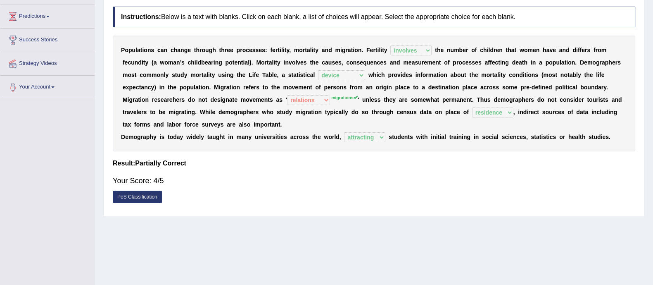
scroll to position [103, 0]
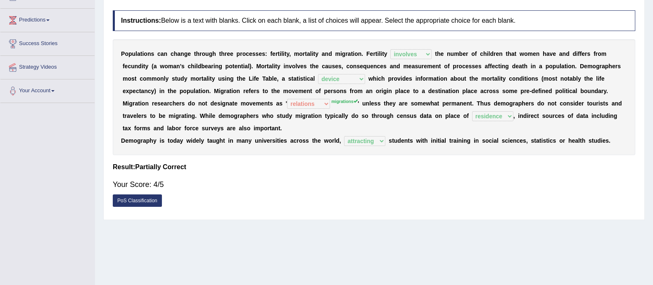
click at [363, 181] on div "Your Score: 4/5" at bounding box center [374, 184] width 523 height 20
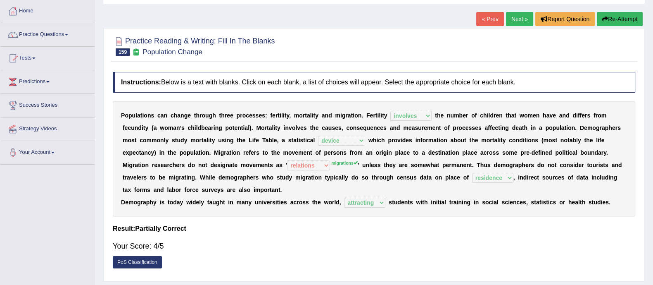
click at [627, 21] on button "Re-Attempt" at bounding box center [620, 19] width 46 height 14
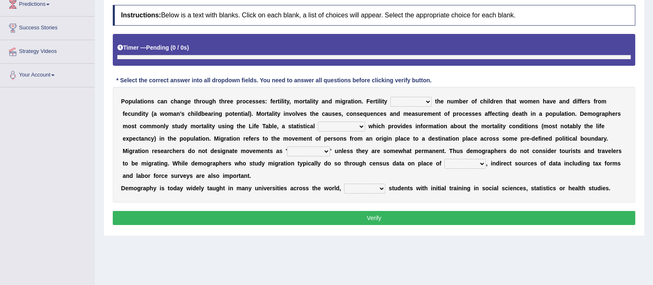
scroll to position [138, 0]
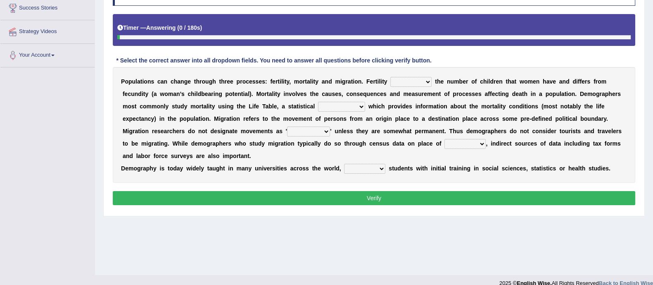
click at [415, 78] on select "invokes decides involves issues" at bounding box center [411, 82] width 41 height 10
select select "involves"
click at [391, 77] on select "invokes decides involves issues" at bounding box center [411, 82] width 41 height 10
click at [322, 102] on select "mathematics device subject theorem" at bounding box center [341, 107] width 47 height 10
select select "device"
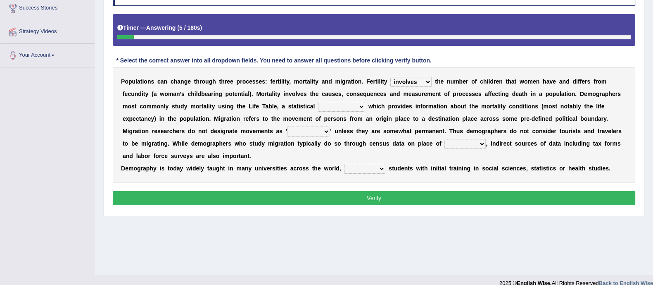
click at [318, 102] on select "mathematics device subject theorem" at bounding box center [341, 107] width 47 height 10
click at [315, 131] on select "relations functions migrations boundaries" at bounding box center [308, 131] width 43 height 10
select select "migrations"
click at [287, 126] on select "relations functions migrations boundaries" at bounding box center [308, 131] width 43 height 10
click at [461, 146] on select "eat pray residence work" at bounding box center [465, 144] width 41 height 10
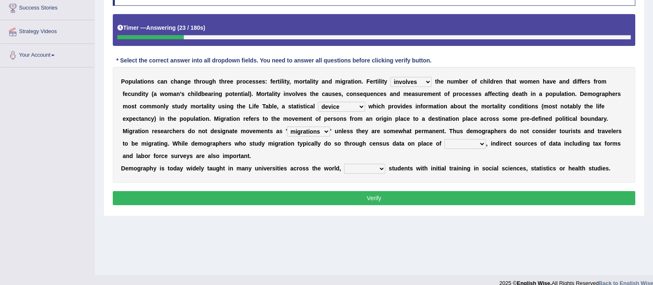
select select "residence"
click at [445, 139] on select "eat pray residence work" at bounding box center [465, 144] width 41 height 10
click at [368, 167] on select "rejecting consulting attracting conspiring" at bounding box center [364, 169] width 41 height 10
select select "attracting"
click at [344, 164] on select "rejecting consulting attracting conspiring" at bounding box center [364, 169] width 41 height 10
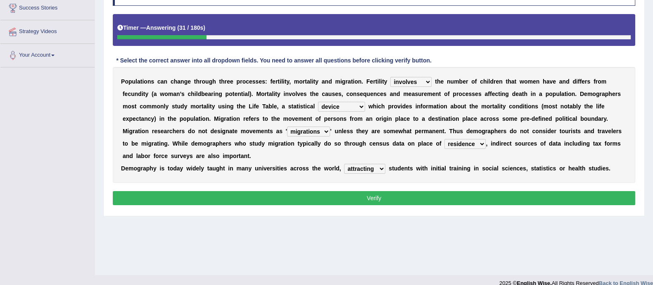
click at [354, 193] on button "Verify" at bounding box center [374, 198] width 523 height 14
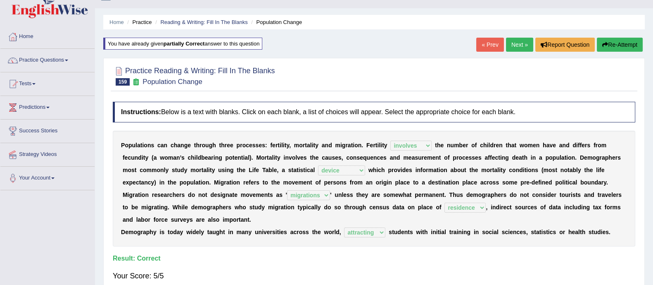
scroll to position [15, 0]
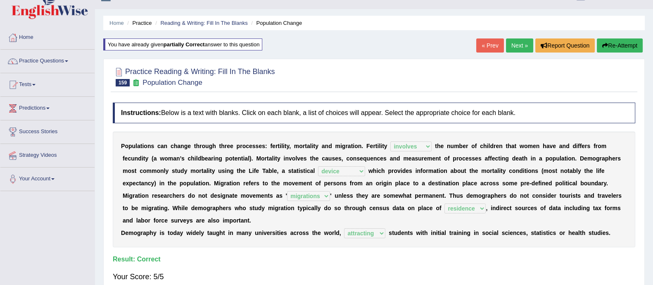
click at [513, 41] on link "Next »" at bounding box center [519, 45] width 27 height 14
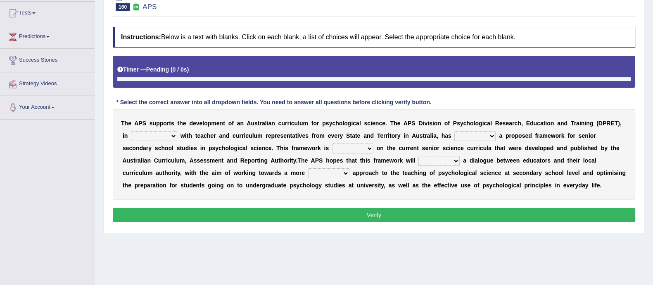
scroll to position [98, 0]
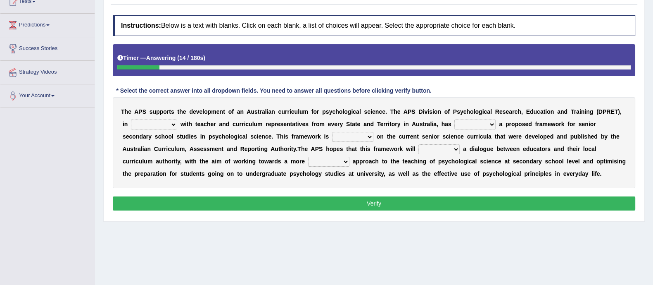
click at [160, 121] on select "aspiration assumption consultation connotation" at bounding box center [154, 124] width 46 height 10
select select "consultation"
click at [131, 119] on select "aspiration assumption consultation connotation" at bounding box center [154, 124] width 46 height 10
click at [471, 123] on select "deride denied demanded developed" at bounding box center [475, 124] width 41 height 10
select select "demanded"
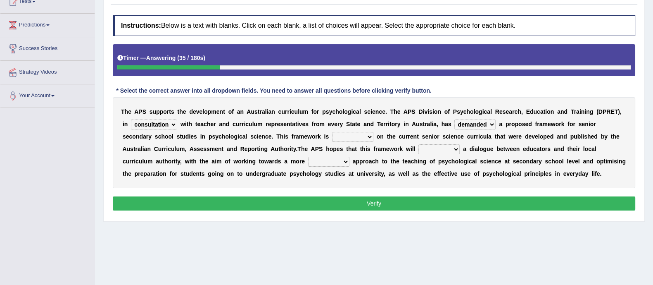
click at [455, 119] on select "deride denied demanded developed" at bounding box center [475, 124] width 41 height 10
click at [355, 139] on select "modelling meddling modelled meddled" at bounding box center [352, 137] width 41 height 10
select select "modelling"
click at [332, 132] on select "modelling meddling modelled meddled" at bounding box center [352, 137] width 41 height 10
click at [435, 146] on select "facilitate facilitates facilitating facilitated" at bounding box center [439, 149] width 41 height 10
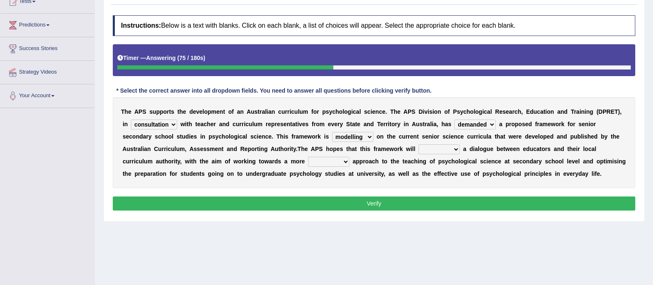
select select "facilitate"
click at [419, 144] on select "facilitate facilitates facilitating facilitated" at bounding box center [439, 149] width 41 height 10
click at [330, 160] on select "lenient abrasive consistent disruptive" at bounding box center [328, 162] width 41 height 10
select select "consistent"
click at [308, 157] on select "lenient abrasive consistent disruptive" at bounding box center [328, 162] width 41 height 10
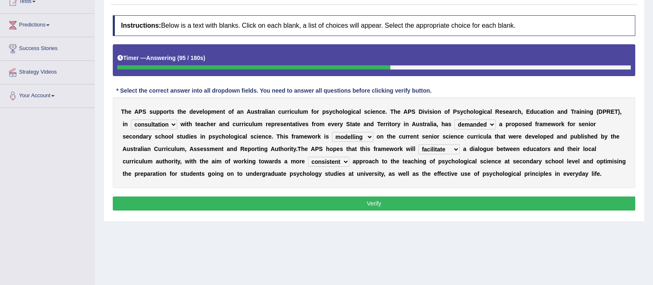
click at [331, 205] on button "Verify" at bounding box center [374, 203] width 523 height 14
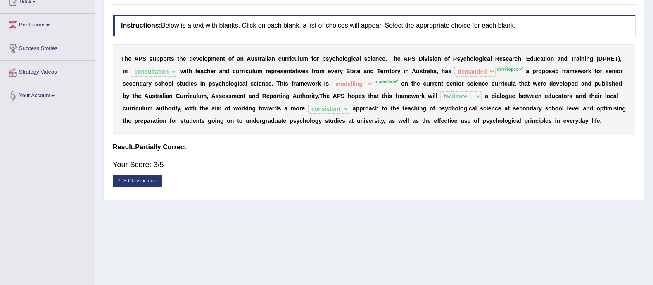
scroll to position [0, 0]
